Goal: Information Seeking & Learning: Understand process/instructions

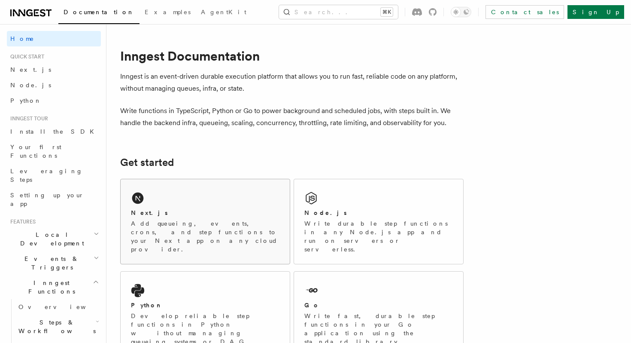
click at [204, 217] on div "Next.js" at bounding box center [205, 212] width 149 height 9
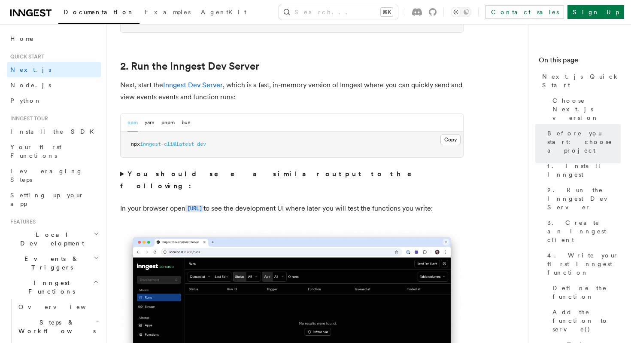
scroll to position [578, 0]
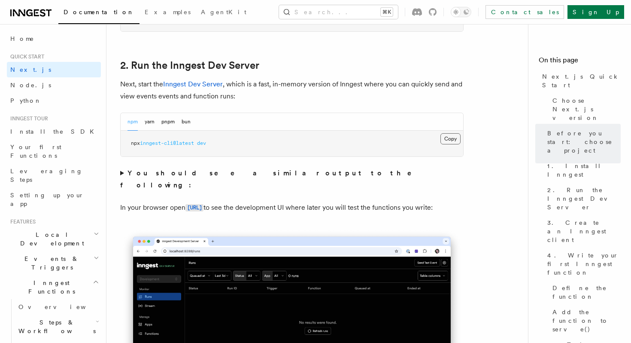
click at [453, 140] on button "Copy Copied" at bounding box center [451, 138] width 20 height 11
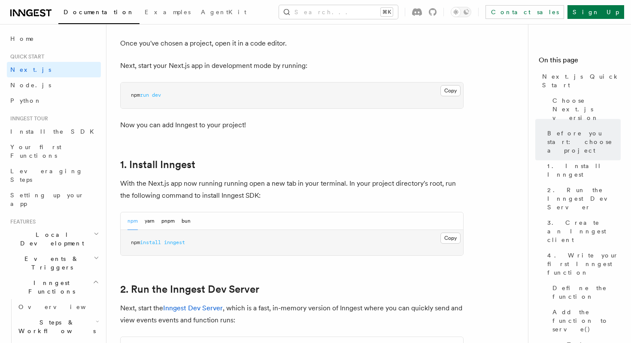
scroll to position [0, 0]
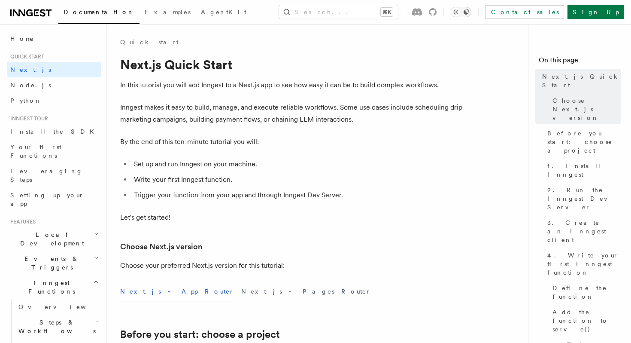
click at [470, 13] on icon "Toggle dark mode" at bounding box center [466, 12] width 7 height 7
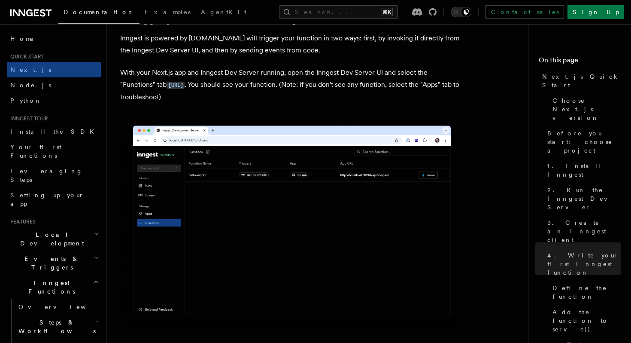
scroll to position [2011, 0]
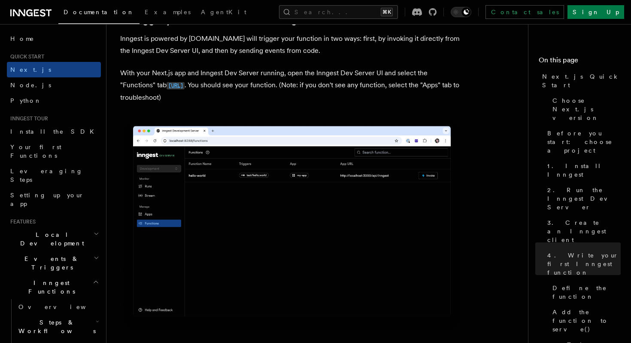
copy code "[URL]"
drag, startPoint x: 131, startPoint y: 89, endPoint x: 198, endPoint y: 87, distance: 67.4
click at [198, 87] on p "With your Next.js app and Inngest Dev Server running, open the Inngest Dev Serv…" at bounding box center [291, 85] width 343 height 36
